Goal: Task Accomplishment & Management: Use online tool/utility

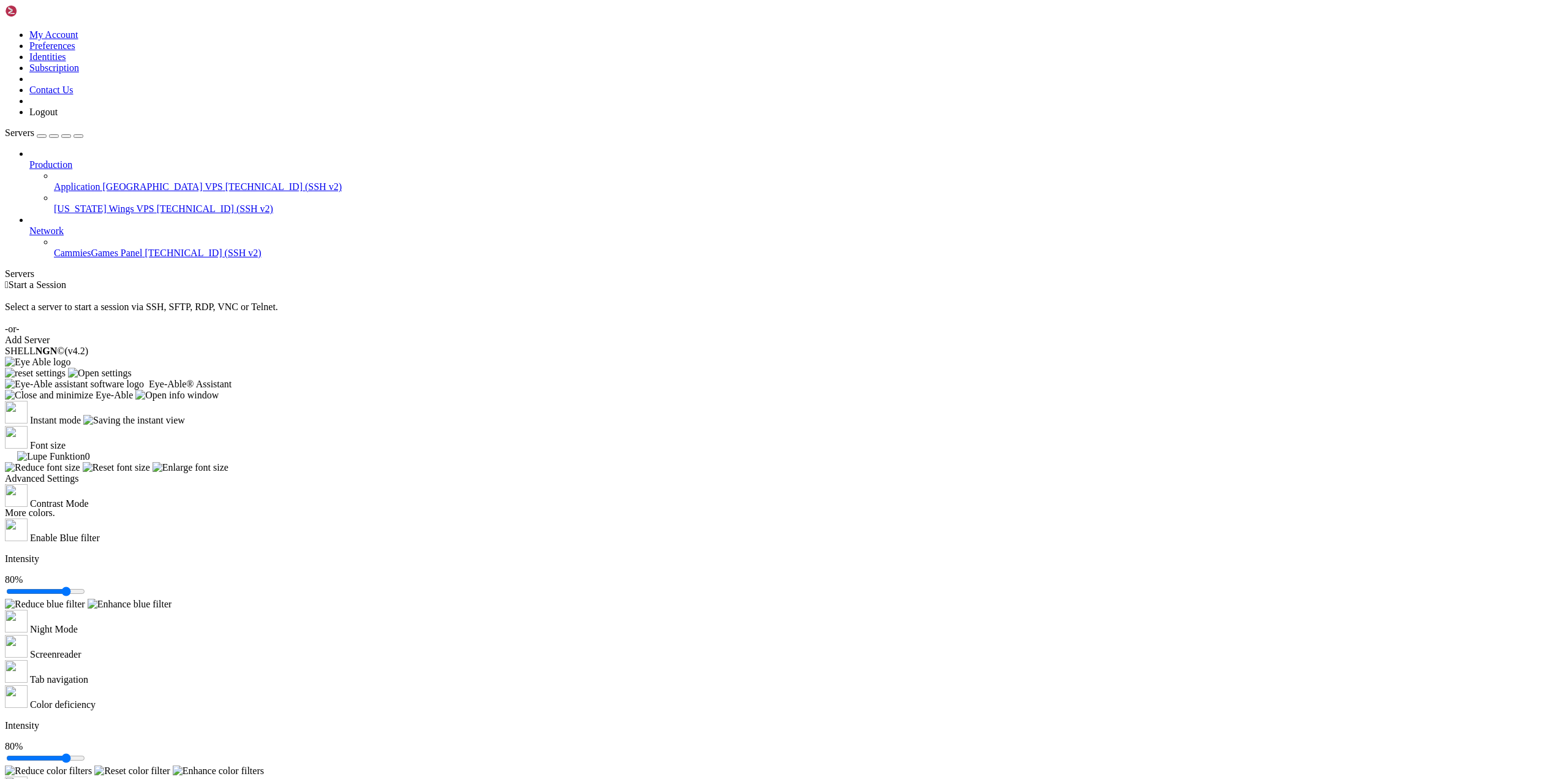
click at [225, 181] on span "[TECHNICAL_ID] (SSH v2)" at bounding box center [284, 186] width 116 height 10
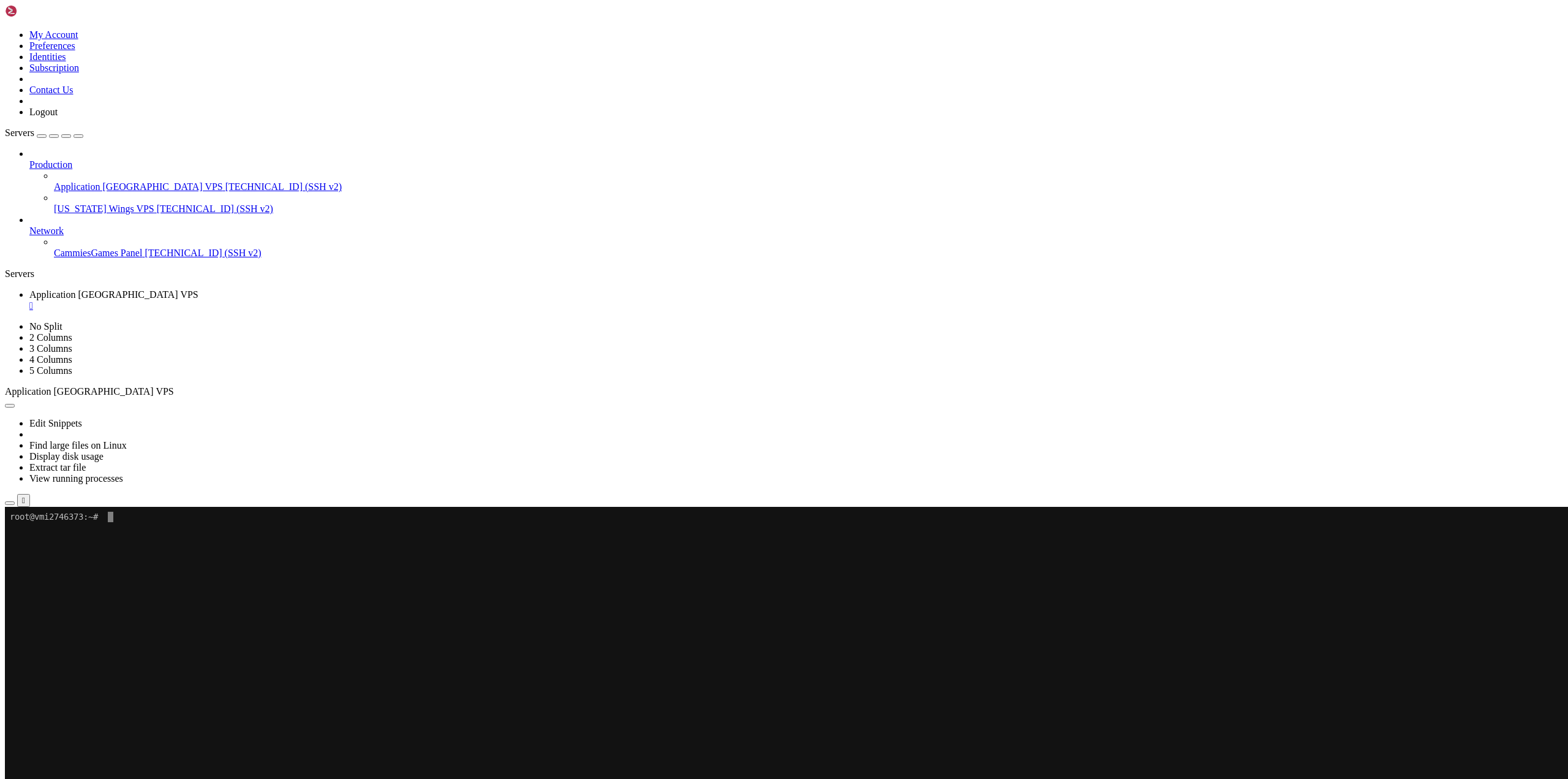
click at [441, 595] on x-row "To enrich screen reader interactions, please activate Accessibility in Grammarl…" at bounding box center [712, 589] width 1404 height 10
click at [343, 596] on x-row "To enrich screen reader interactions, please activate Accessibility in Grammarl…" at bounding box center [712, 600] width 1404 height 10
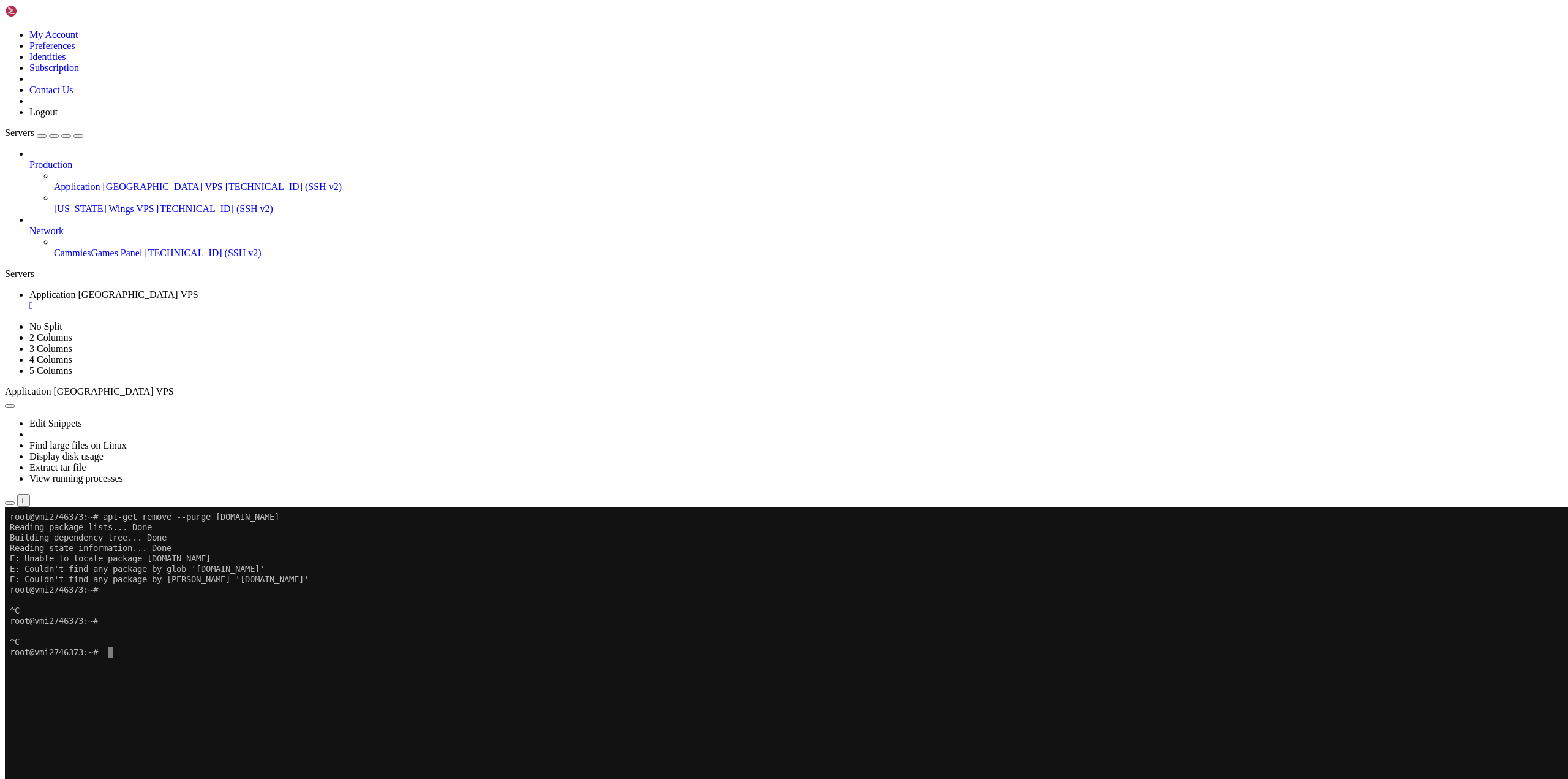
click at [743, 648] on x-row "root@vmi2746373:~#" at bounding box center [712, 652] width 1404 height 10
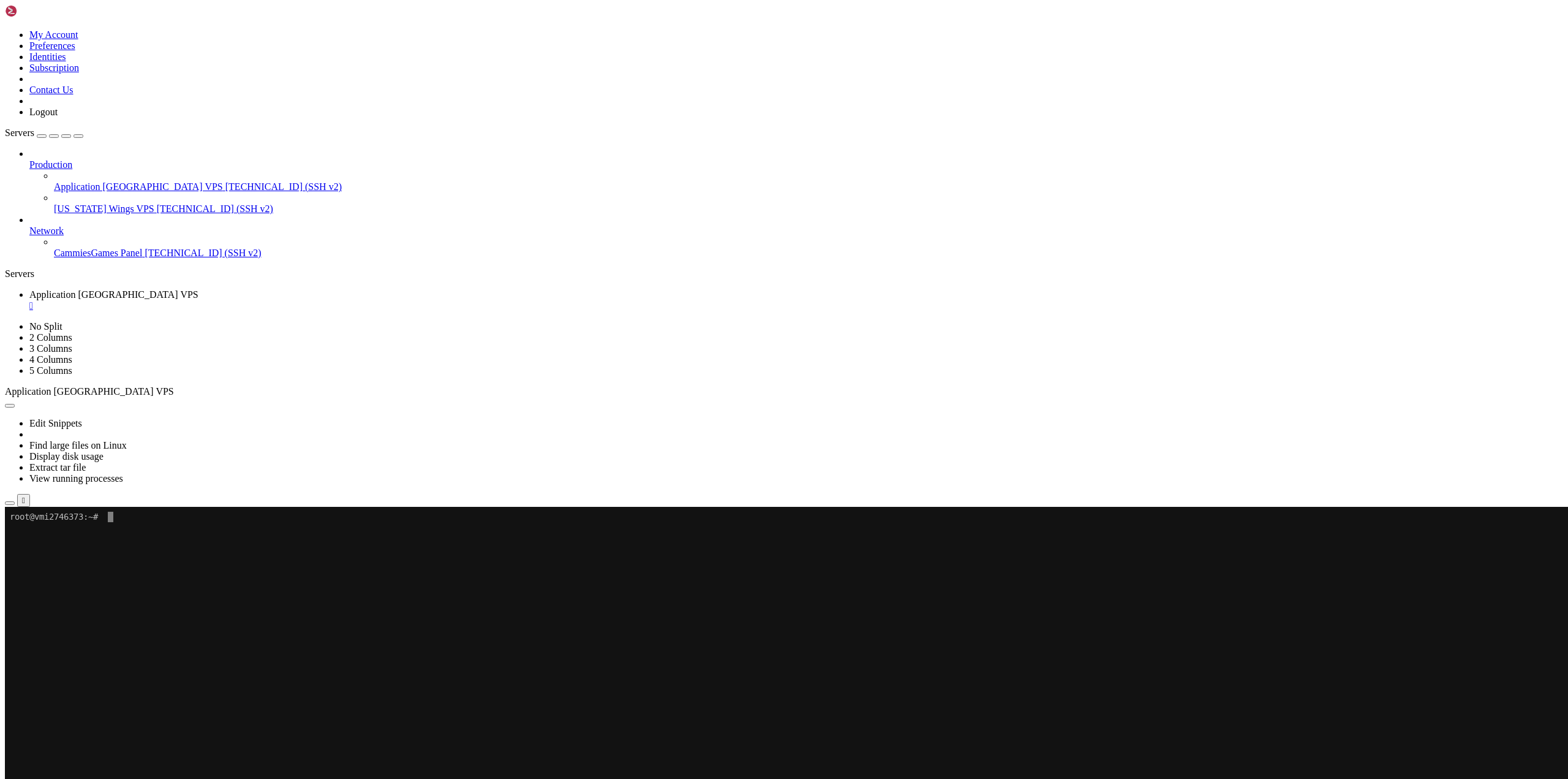
click at [1220, 627] on x-row "To enrich screen reader interactions, please activate Accessibility in Grammarl…" at bounding box center [712, 631] width 1404 height 10
click at [1277, 614] on x-row "To enrich screen reader interactions, please activate Accessibility in Grammarl…" at bounding box center [712, 610] width 1404 height 10
click at [897, 712] on x-row "To enrich screen reader interactions, please activate Accessibility in Grammarl…" at bounding box center [712, 714] width 1404 height 10
click at [621, 707] on x-row "To enrich screen reader interactions, please activate Accessibility in Grammarl…" at bounding box center [712, 704] width 1404 height 10
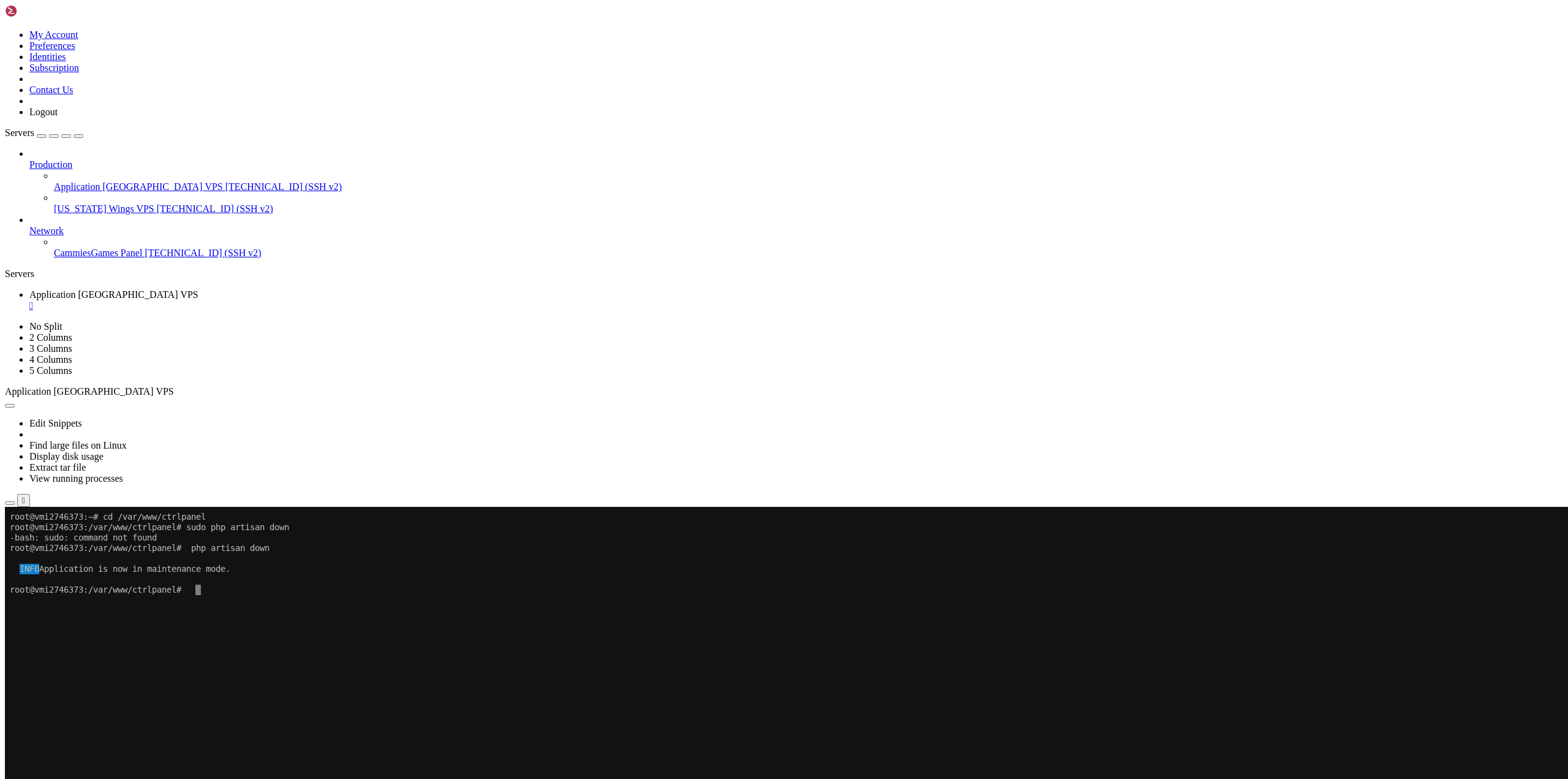
click at [1026, 722] on x-row "To enrich screen reader interactions, please activate Accessibility in Grammarl…" at bounding box center [712, 725] width 1404 height 10
click at [602, 737] on x-row "To enrich screen reader interactions, please activate Accessibility in Grammarl…" at bounding box center [712, 735] width 1404 height 10
click at [813, 683] on x-row "To enrich screen reader interactions, please activate Accessibility in Grammarl…" at bounding box center [712, 683] width 1404 height 10
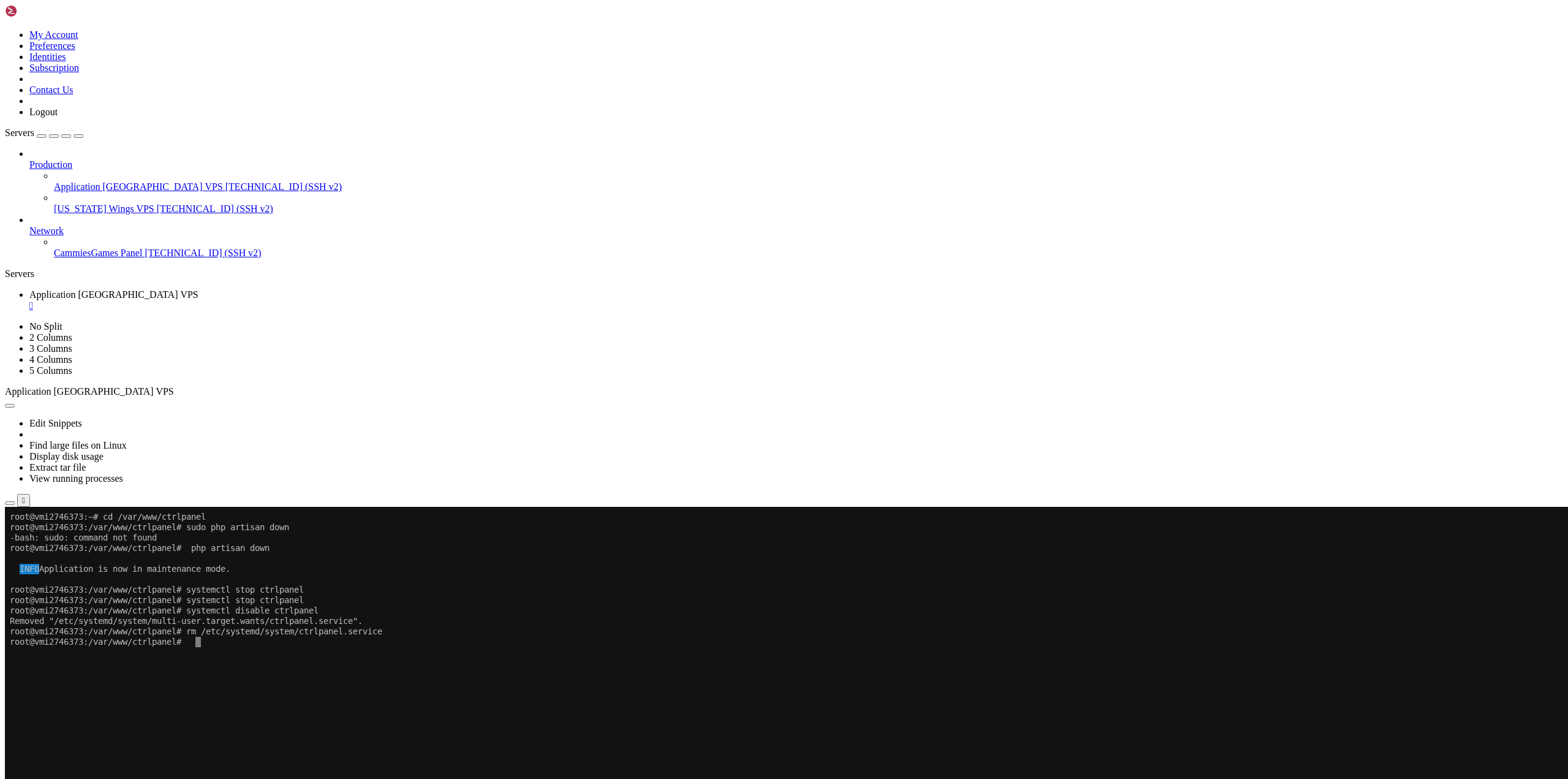
click at [1256, 773] on x-row "To enrich screen reader interactions, please activate Accessibility in Grammarl…" at bounding box center [712, 777] width 1404 height 10
click at [1034, 731] on x-row "To enrich screen reader interactions, please activate Accessibility in Grammarl…" at bounding box center [712, 735] width 1404 height 10
click at [1155, 701] on x-row "To enrich screen reader interactions, please activate Accessibility in Grammarl…" at bounding box center [712, 704] width 1404 height 10
click at [1240, 715] on x-row "To enrich screen reader interactions, please activate Accessibility in Grammarl…" at bounding box center [712, 714] width 1404 height 10
click at [1164, 761] on x-row "To enrich screen reader interactions, please activate Accessibility in Grammarl…" at bounding box center [712, 756] width 1404 height 10
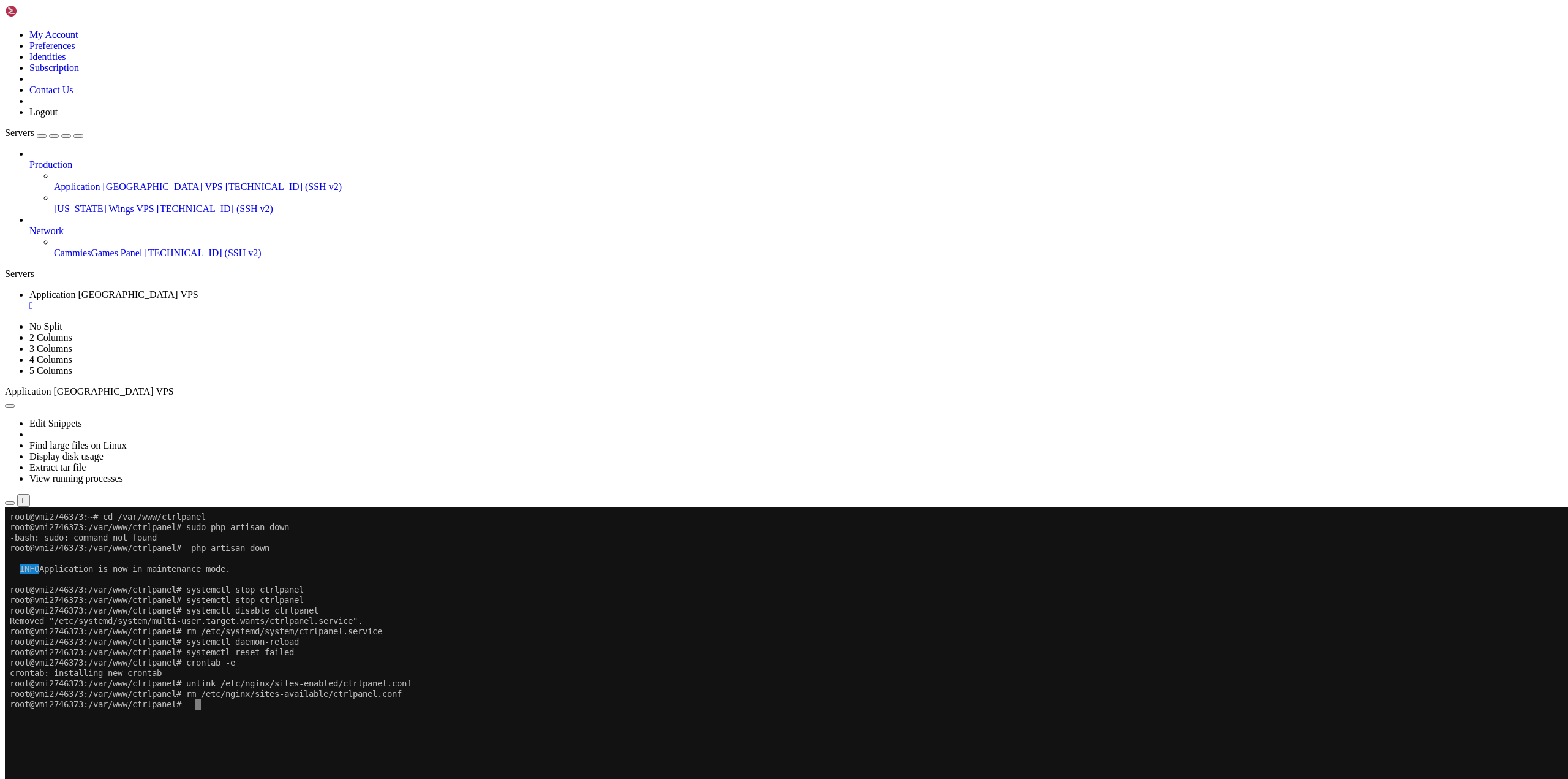
click at [794, 754] on x-row "To enrich screen reader interactions, please activate Accessibility in Grammarl…" at bounding box center [712, 756] width 1404 height 10
click at [1022, 778] on x-row "To enrich screen reader interactions, please activate Accessibility in Grammarl…" at bounding box center [712, 788] width 1404 height 10
click at [748, 778] on x-row "To enrich screen reader interactions, please activate Accessibility in Grammarl…" at bounding box center [712, 788] width 1404 height 10
click at [228, 745] on x-row "To enrich screen reader interactions, please activate Accessibility in Grammarl…" at bounding box center [712, 746] width 1404 height 10
click at [79, 247] on span "CammiesGames Panel" at bounding box center [98, 252] width 88 height 10
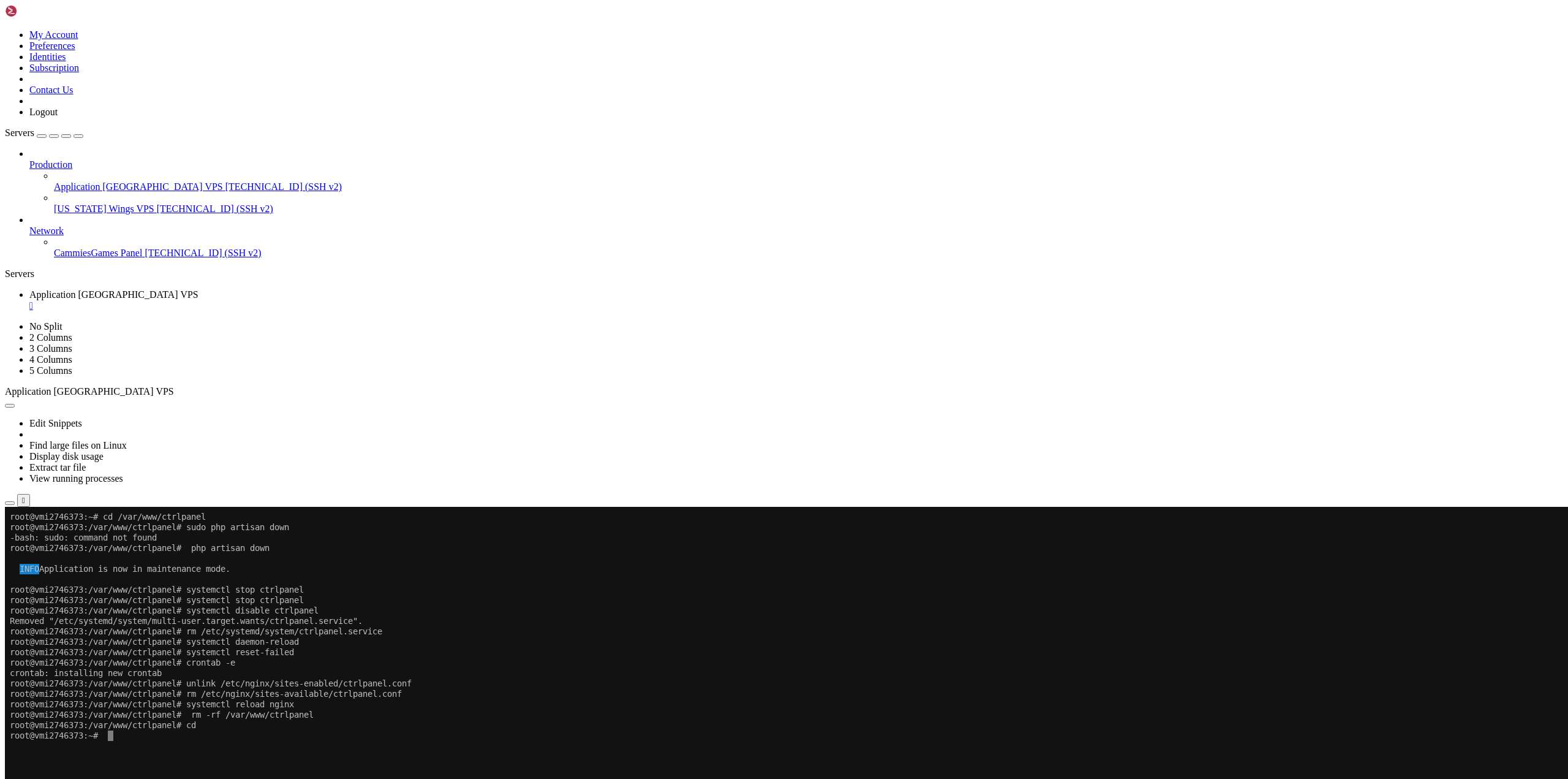
click at [60, 247] on div at bounding box center [784, 389] width 1568 height 779
click at [67, 247] on link "CammiesGames Panel [TECHNICAL_ID] (SSH v2)" at bounding box center [809, 253] width 1509 height 11
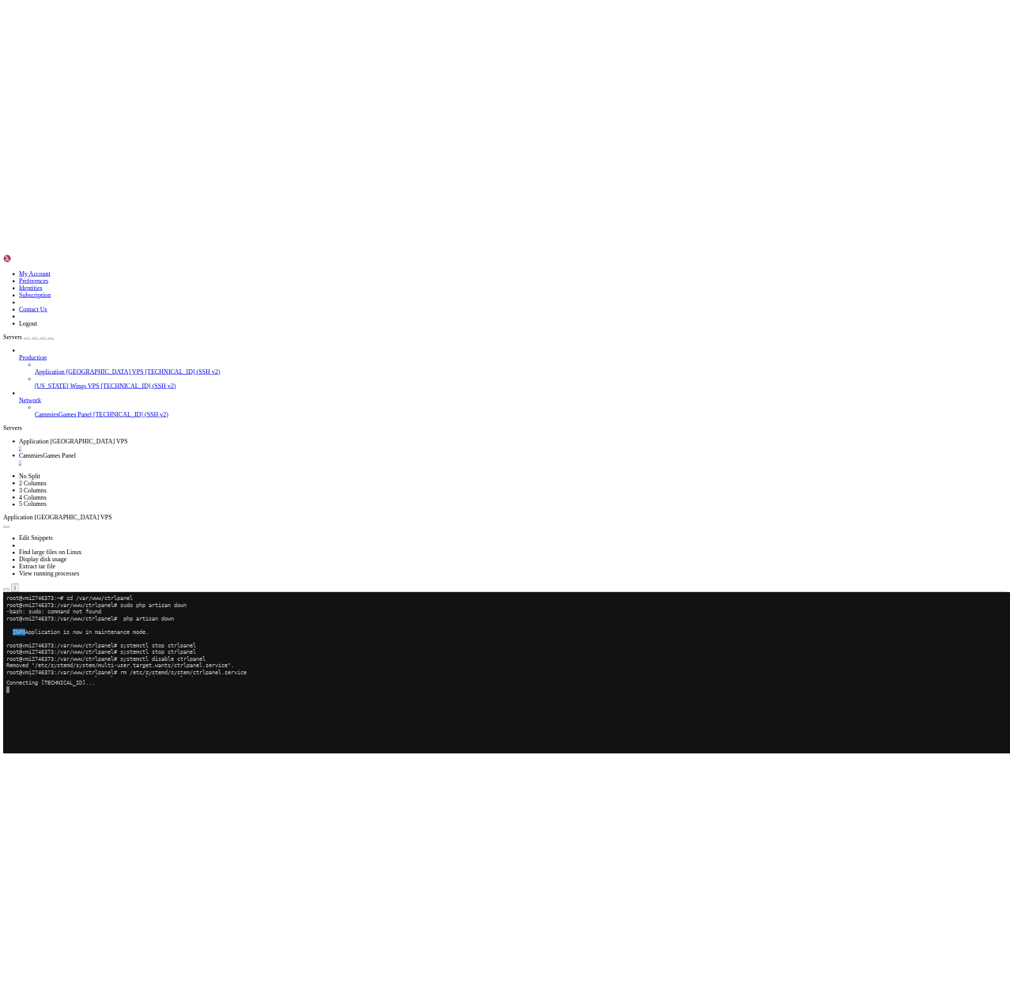
scroll to position [0, 0]
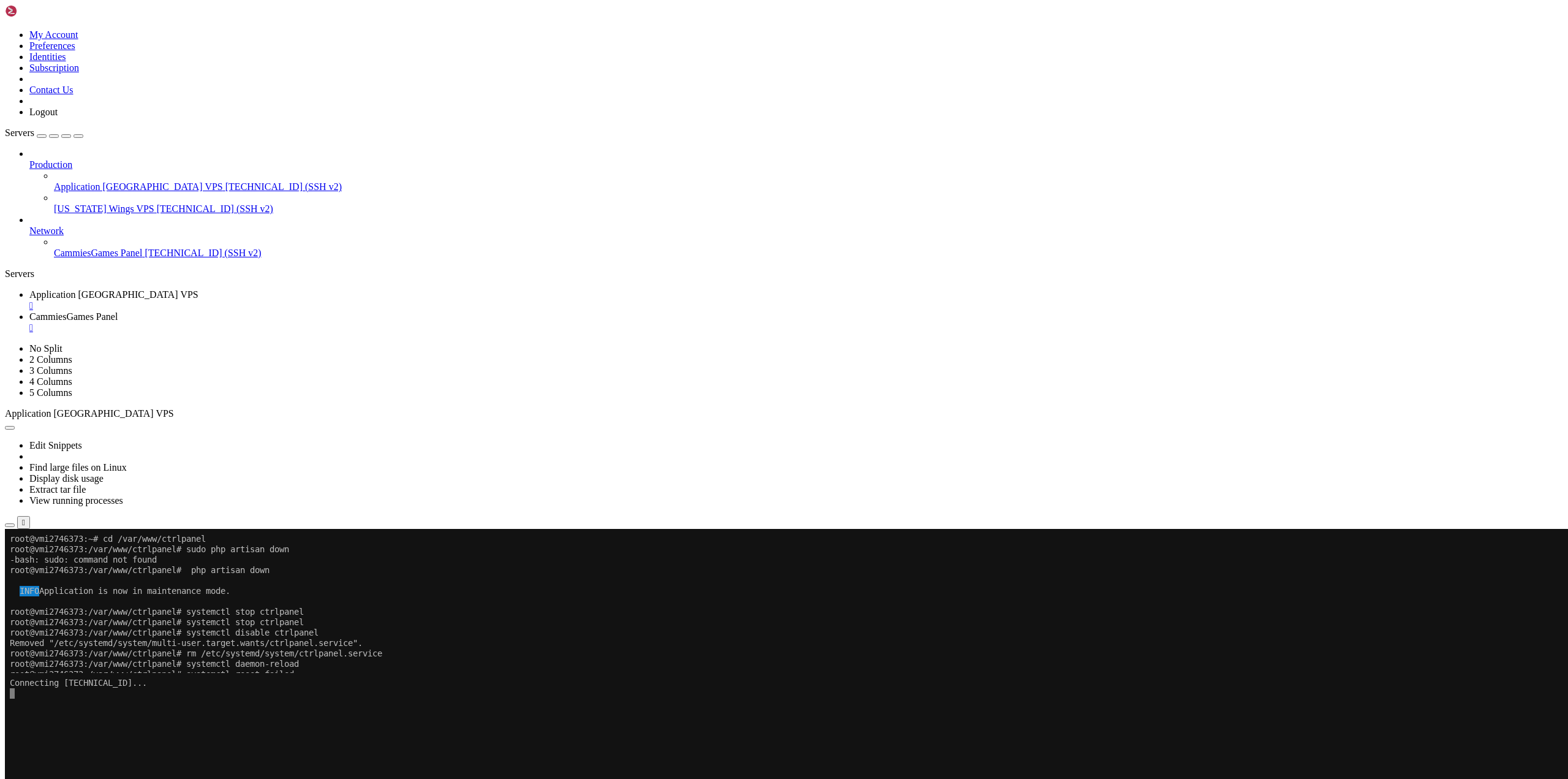
click at [191, 708] on link "click here" at bounding box center [170, 712] width 40 height 10
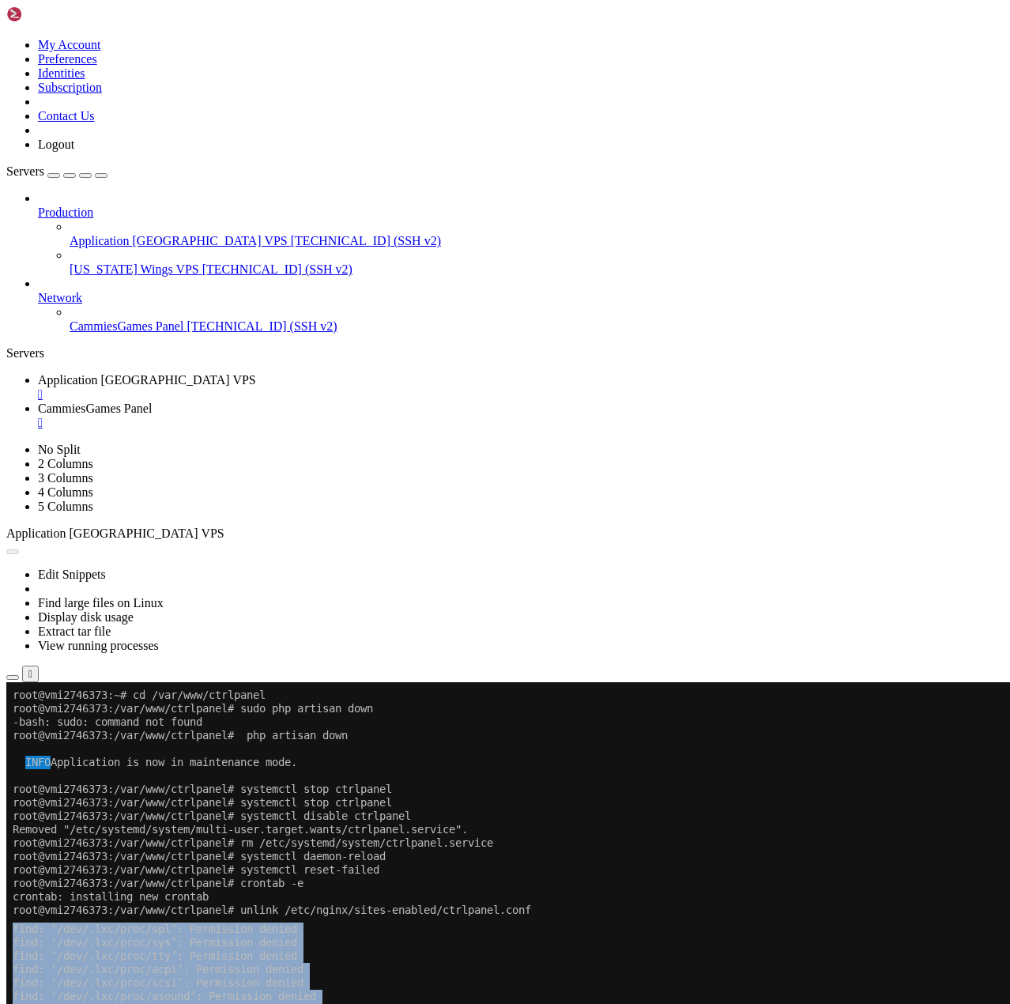
drag, startPoint x: 226, startPoint y: 1814, endPoint x: 202, endPoint y: 1795, distance: 30.4
copy div "lore: ‘/ips/.dol/sita/con’: Adipiscing elitse doei: ‘/tem/.inc/utla/etd’: Magna…"
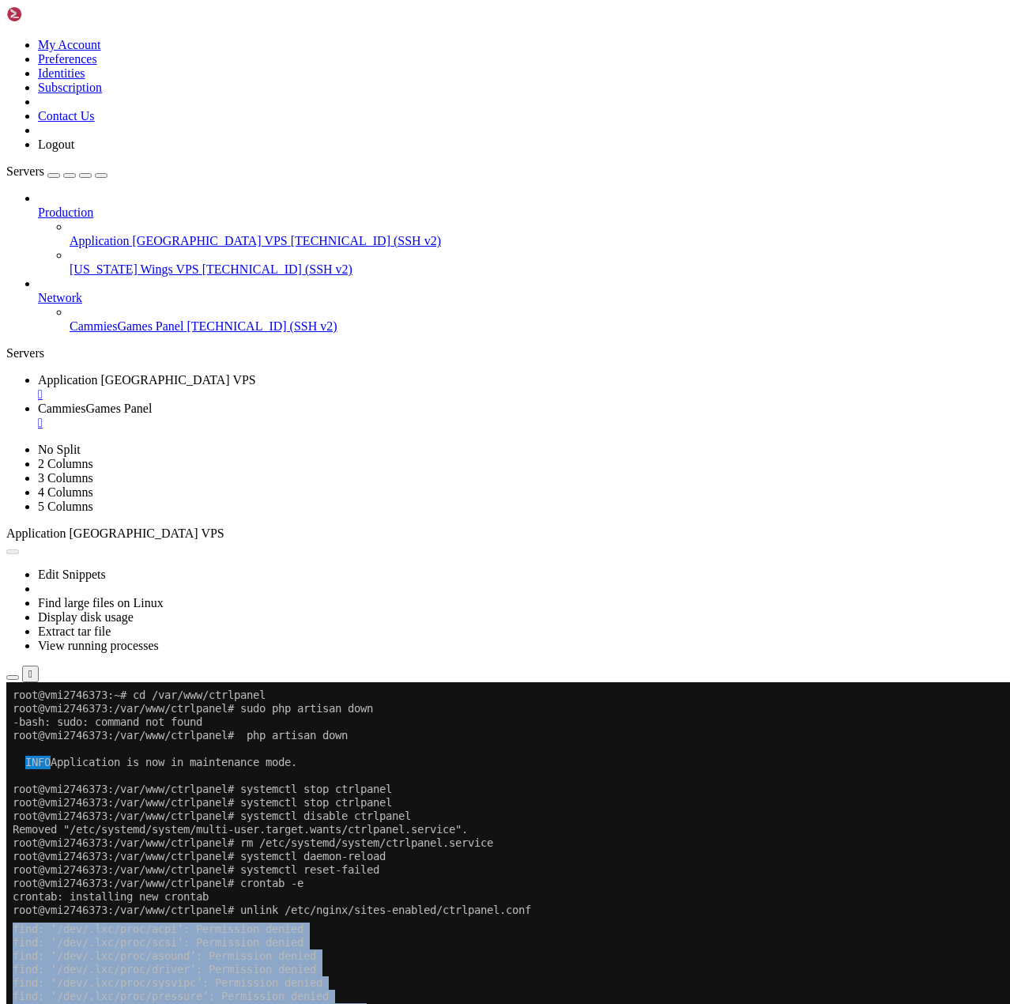
drag, startPoint x: 217, startPoint y: 1494, endPoint x: 182, endPoint y: 1202, distance: 293.8
copy div "lore: ‘/ips/.dol/sita/con’: Adipiscing elitse doei: ‘/tem/.inc/utla/etd’: Magna…"
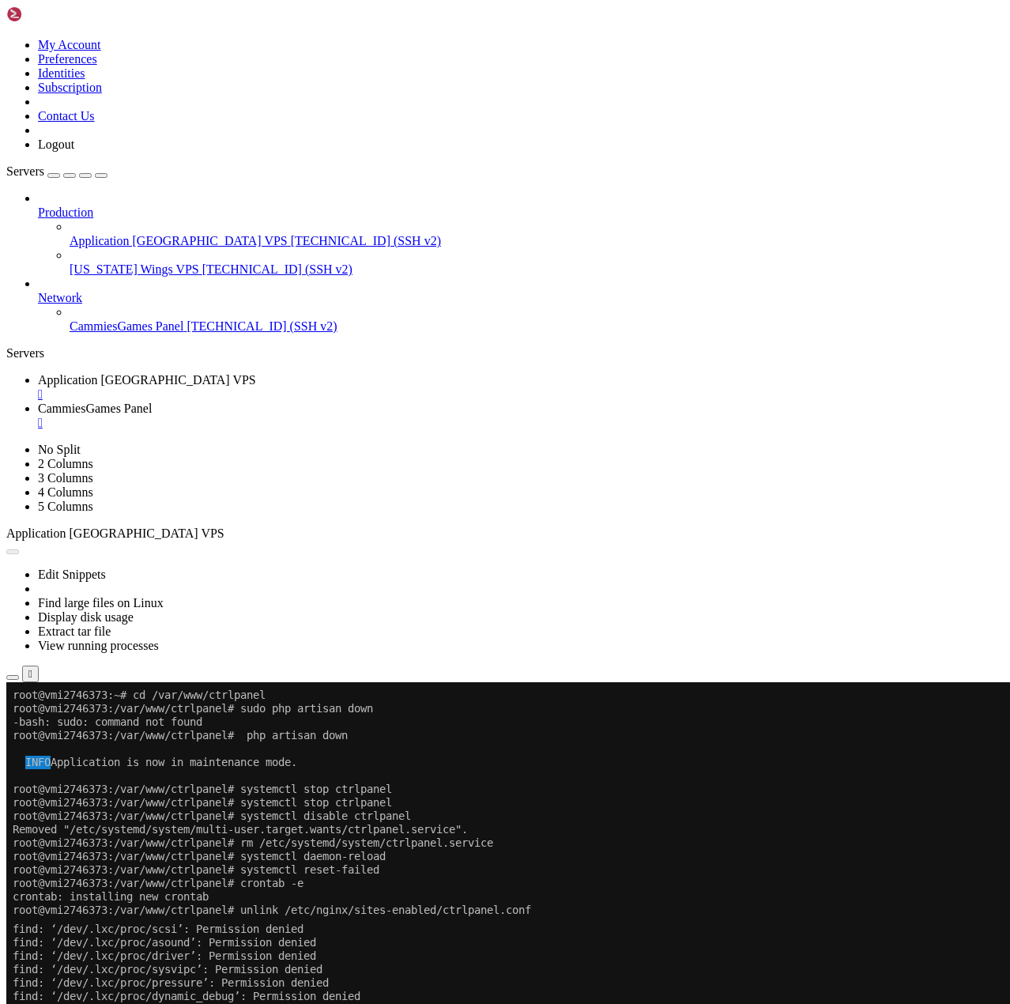
drag, startPoint x: 387, startPoint y: 1741, endPoint x: 12, endPoint y: 917, distance: 905.3
